Goal: Information Seeking & Learning: Learn about a topic

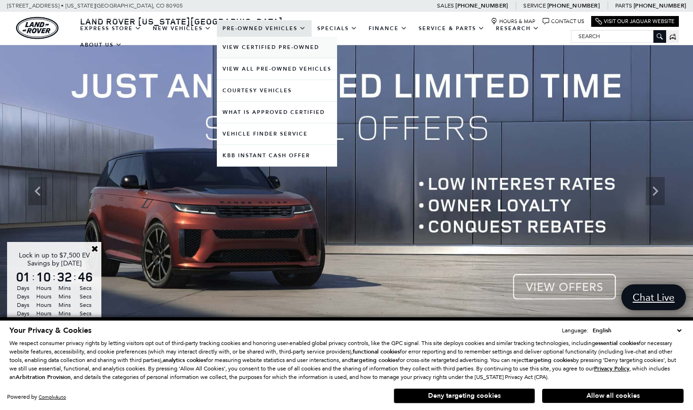
click at [278, 57] on link "View Certified Pre-Owned" at bounding box center [277, 47] width 120 height 21
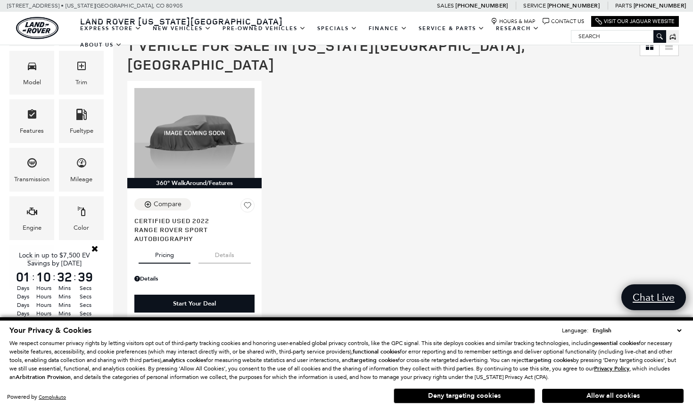
scroll to position [175, 0]
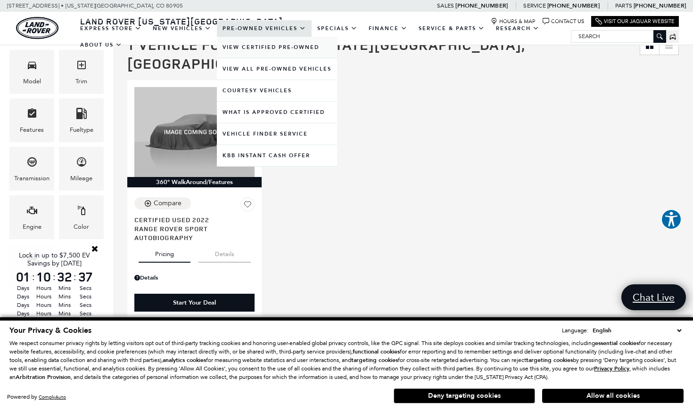
click at [296, 54] on link "View Certified Pre-Owned" at bounding box center [277, 47] width 120 height 21
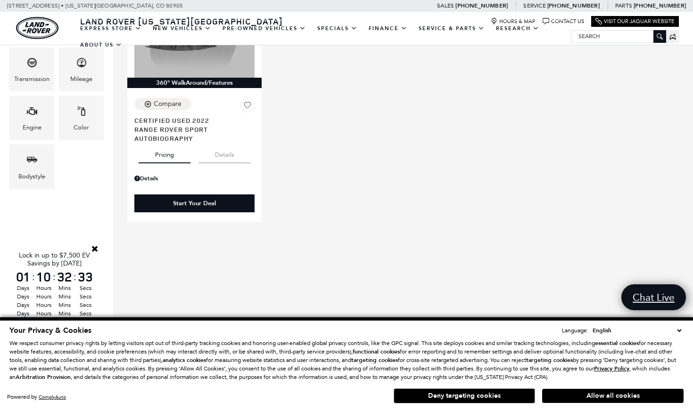
scroll to position [265, 0]
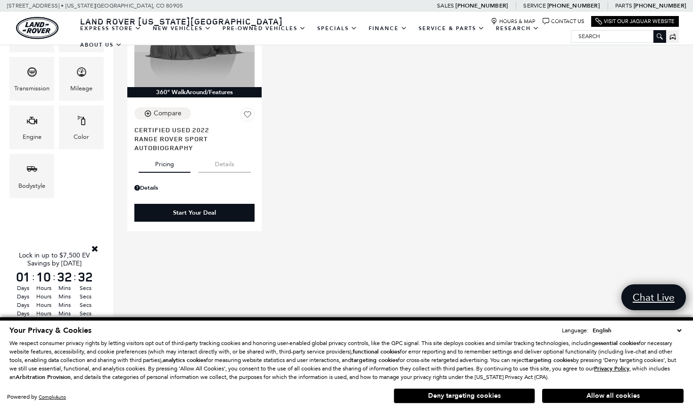
click at [98, 245] on link "Close" at bounding box center [94, 249] width 8 height 8
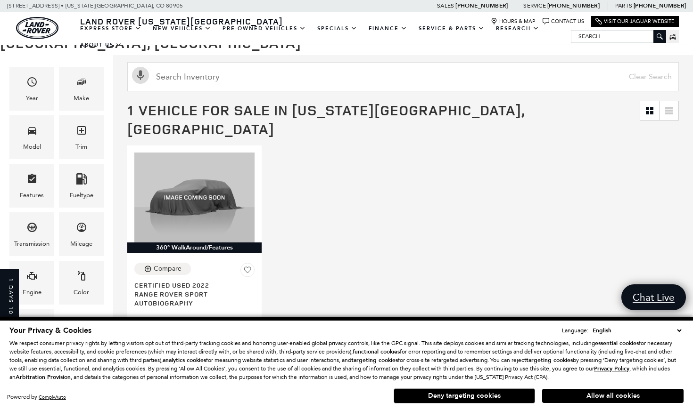
scroll to position [113, 0]
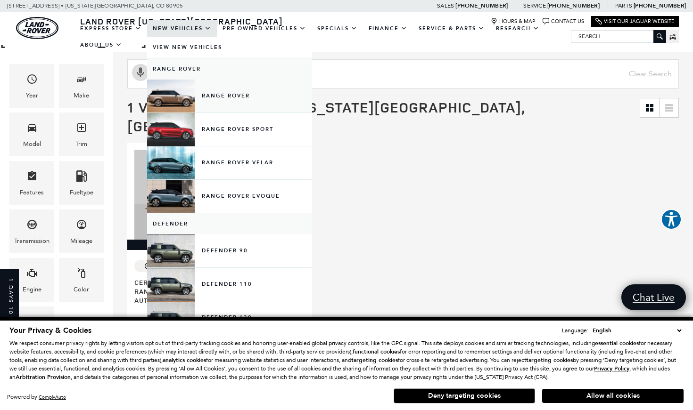
click at [203, 110] on link "Range Rover" at bounding box center [229, 96] width 165 height 33
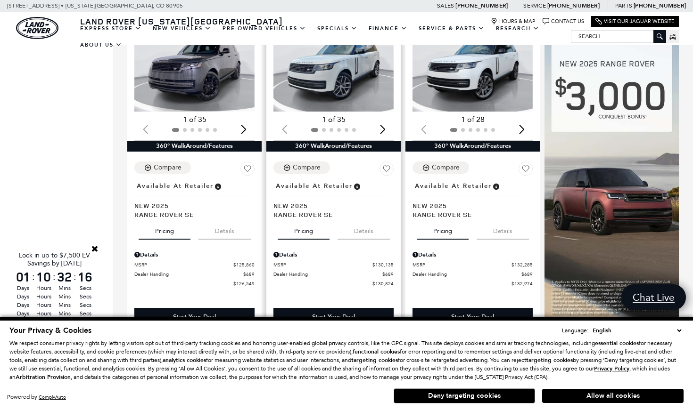
scroll to position [593, 0]
